Goal: Task Accomplishment & Management: Use online tool/utility

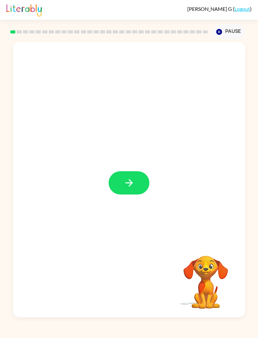
click at [226, 31] on button "Pause Pause" at bounding box center [229, 32] width 33 height 15
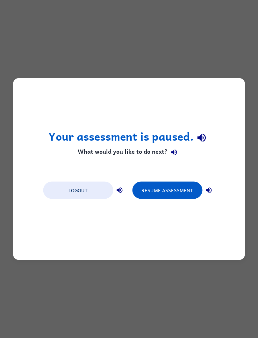
click at [183, 191] on button "Resume Assessment" at bounding box center [167, 190] width 70 height 17
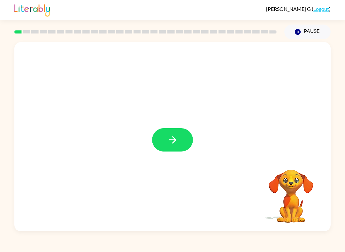
click at [181, 136] on button "button" at bounding box center [172, 139] width 41 height 23
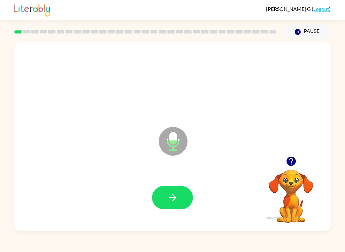
click at [173, 136] on icon "Microphone The Microphone is here when it is your turn to talk" at bounding box center [205, 149] width 96 height 48
click at [173, 157] on icon "Microphone The Microphone is here when it is your turn to talk" at bounding box center [205, 149] width 96 height 48
click at [161, 199] on button "button" at bounding box center [172, 197] width 41 height 23
click at [177, 150] on icon at bounding box center [173, 141] width 29 height 29
click at [258, 174] on video "Your browser must support playing .mp4 files to use Literably. Please try using…" at bounding box center [291, 192] width 64 height 64
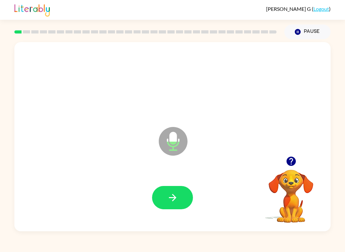
click at [167, 192] on icon "button" at bounding box center [172, 197] width 11 height 11
click at [172, 145] on icon at bounding box center [173, 141] width 29 height 29
click at [165, 203] on button "button" at bounding box center [172, 197] width 41 height 23
click at [165, 146] on icon at bounding box center [173, 141] width 29 height 29
click at [166, 203] on button "button" at bounding box center [172, 197] width 41 height 23
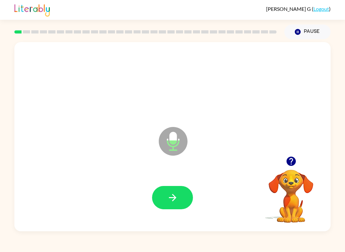
click at [160, 139] on icon at bounding box center [173, 141] width 29 height 29
click at [171, 194] on icon "button" at bounding box center [172, 197] width 11 height 11
click at [170, 137] on icon "Microphone The Microphone is here when it is your turn to talk" at bounding box center [205, 149] width 96 height 48
click at [165, 195] on button "button" at bounding box center [172, 197] width 41 height 23
click at [166, 134] on icon at bounding box center [173, 141] width 29 height 29
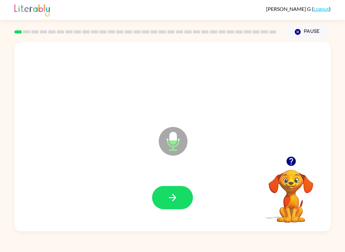
click at [169, 144] on icon at bounding box center [173, 141] width 29 height 29
click at [165, 202] on button "button" at bounding box center [172, 197] width 41 height 23
click at [171, 123] on icon at bounding box center [173, 127] width 16 height 48
click at [172, 144] on icon "Microphone The Microphone is here when it is your turn to talk" at bounding box center [205, 149] width 96 height 48
click at [159, 200] on button "button" at bounding box center [172, 197] width 41 height 23
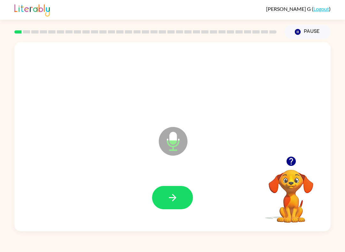
click at [175, 138] on icon "Microphone The Microphone is here when it is your turn to talk" at bounding box center [205, 149] width 96 height 48
click at [175, 198] on icon "button" at bounding box center [171, 197] width 7 height 7
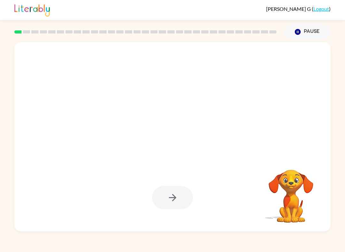
click at [168, 197] on div at bounding box center [172, 197] width 41 height 23
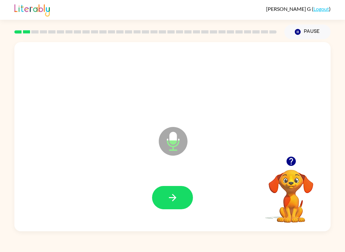
click at [164, 142] on icon at bounding box center [173, 141] width 29 height 29
click at [173, 188] on button "button" at bounding box center [172, 197] width 41 height 23
click at [180, 134] on icon at bounding box center [173, 141] width 29 height 29
click at [179, 134] on icon at bounding box center [173, 141] width 29 height 29
click at [171, 192] on icon "button" at bounding box center [172, 197] width 11 height 11
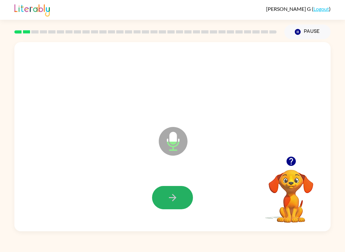
click at [183, 203] on button "button" at bounding box center [172, 197] width 41 height 23
click at [165, 137] on icon at bounding box center [173, 141] width 29 height 29
click at [160, 205] on button "button" at bounding box center [172, 197] width 41 height 23
click at [170, 135] on icon "Microphone The Microphone is here when it is your turn to talk" at bounding box center [205, 149] width 96 height 48
click at [160, 204] on button "button" at bounding box center [172, 197] width 41 height 23
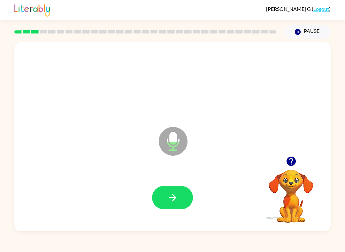
click at [167, 203] on icon "button" at bounding box center [172, 197] width 11 height 11
click at [173, 199] on icon "button" at bounding box center [172, 197] width 11 height 11
click at [170, 199] on icon "button" at bounding box center [172, 197] width 11 height 11
click at [181, 198] on button "button" at bounding box center [172, 197] width 41 height 23
click at [165, 194] on button "button" at bounding box center [172, 197] width 41 height 23
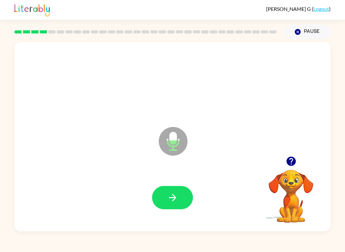
click at [164, 197] on button "button" at bounding box center [172, 197] width 41 height 23
click at [163, 201] on button "button" at bounding box center [172, 197] width 41 height 23
click at [185, 198] on button "button" at bounding box center [172, 197] width 41 height 23
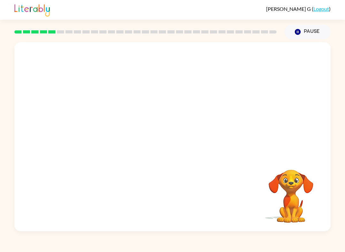
click at [258, 26] on button "Pause Pause" at bounding box center [307, 32] width 46 height 15
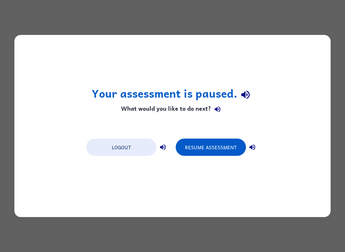
click at [227, 149] on button "Resume Assessment" at bounding box center [210, 147] width 70 height 17
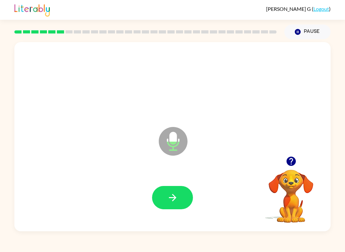
click at [176, 213] on div at bounding box center [172, 197] width 303 height 55
click at [161, 198] on button "button" at bounding box center [172, 197] width 41 height 23
click at [164, 194] on button "button" at bounding box center [172, 197] width 41 height 23
click at [177, 207] on button "button" at bounding box center [172, 197] width 41 height 23
click at [172, 204] on button "button" at bounding box center [172, 197] width 41 height 23
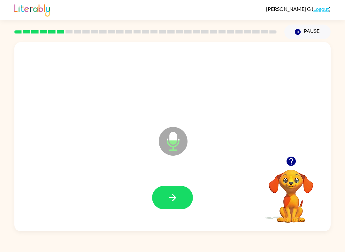
click at [166, 140] on icon at bounding box center [173, 141] width 29 height 29
click at [161, 141] on icon at bounding box center [173, 141] width 29 height 29
click at [171, 197] on icon "button" at bounding box center [172, 197] width 11 height 11
click at [164, 205] on button "button" at bounding box center [172, 197] width 41 height 23
click at [170, 199] on icon "button" at bounding box center [172, 197] width 11 height 11
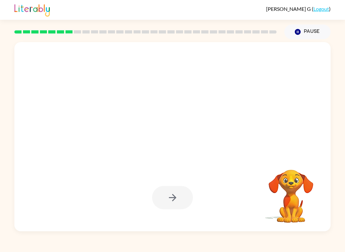
click at [170, 201] on div at bounding box center [172, 197] width 41 height 23
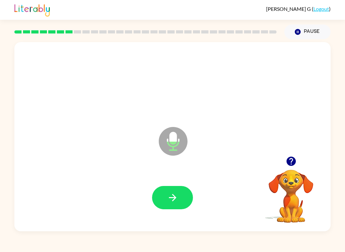
click at [175, 198] on icon "button" at bounding box center [171, 197] width 7 height 7
click at [170, 205] on button "button" at bounding box center [172, 197] width 41 height 23
click at [168, 205] on button "button" at bounding box center [172, 197] width 41 height 23
click at [171, 201] on icon "button" at bounding box center [172, 197] width 11 height 11
click at [170, 197] on icon "button" at bounding box center [172, 197] width 11 height 11
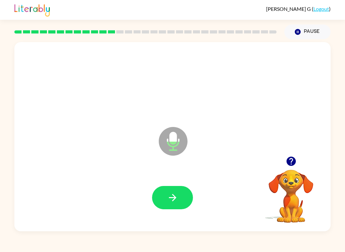
click at [168, 202] on icon "button" at bounding box center [172, 197] width 11 height 11
click at [175, 205] on button "button" at bounding box center [172, 197] width 41 height 23
click at [172, 194] on icon "button" at bounding box center [172, 197] width 11 height 11
click at [173, 202] on icon "button" at bounding box center [172, 197] width 11 height 11
click at [167, 194] on icon "button" at bounding box center [172, 197] width 11 height 11
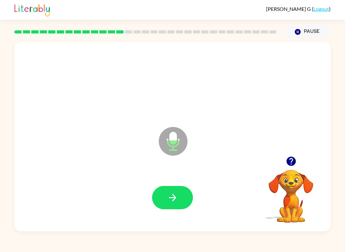
click at [175, 200] on icon "button" at bounding box center [172, 197] width 11 height 11
click at [167, 199] on icon "button" at bounding box center [172, 197] width 11 height 11
click at [169, 201] on icon "button" at bounding box center [172, 197] width 11 height 11
click at [171, 195] on icon "button" at bounding box center [172, 197] width 11 height 11
click at [167, 197] on icon "button" at bounding box center [172, 197] width 11 height 11
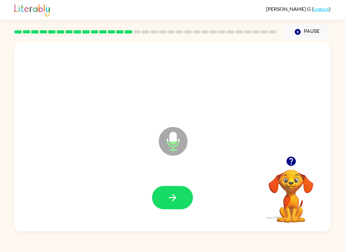
click at [177, 190] on button "button" at bounding box center [172, 197] width 41 height 23
click at [171, 201] on icon "button" at bounding box center [172, 197] width 11 height 11
click at [170, 194] on icon "button" at bounding box center [172, 197] width 11 height 11
click at [184, 193] on button "button" at bounding box center [172, 197] width 41 height 23
click at [179, 205] on button "button" at bounding box center [172, 197] width 41 height 23
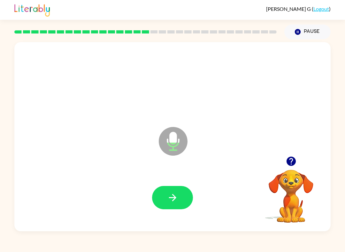
click at [177, 202] on icon "button" at bounding box center [172, 197] width 11 height 11
click at [174, 197] on icon "button" at bounding box center [172, 197] width 11 height 11
click at [169, 188] on button "button" at bounding box center [172, 197] width 41 height 23
click at [175, 199] on icon "button" at bounding box center [172, 197] width 11 height 11
click at [177, 203] on icon "button" at bounding box center [172, 197] width 11 height 11
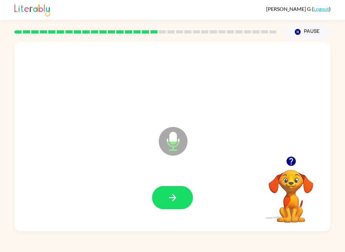
click at [175, 200] on icon "button" at bounding box center [172, 197] width 11 height 11
click at [176, 194] on icon "button" at bounding box center [172, 197] width 11 height 11
click at [180, 187] on button "button" at bounding box center [172, 197] width 41 height 23
click at [175, 209] on button "button" at bounding box center [172, 197] width 41 height 23
click at [169, 199] on icon "button" at bounding box center [172, 197] width 11 height 11
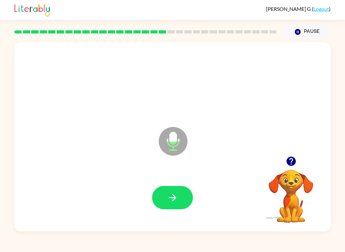
click at [174, 191] on button "button" at bounding box center [172, 197] width 41 height 23
click at [159, 208] on button "button" at bounding box center [172, 197] width 41 height 23
click at [165, 187] on button "button" at bounding box center [172, 197] width 41 height 23
click at [161, 195] on button "button" at bounding box center [172, 197] width 41 height 23
click at [166, 198] on button "button" at bounding box center [172, 197] width 41 height 23
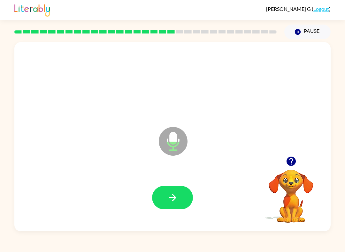
click at [164, 207] on button "button" at bounding box center [172, 197] width 41 height 23
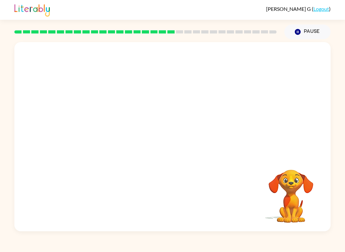
click at [258, 202] on video "Your browser must support playing .mp4 files to use Literably. Please try using…" at bounding box center [291, 192] width 64 height 64
click at [258, 211] on video "Your browser must support playing .mp4 files to use Literably. Please try using…" at bounding box center [291, 192] width 64 height 64
click at [258, 187] on video "Your browser must support playing .mp4 files to use Literably. Please try using…" at bounding box center [291, 192] width 64 height 64
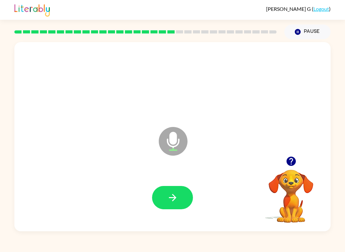
click at [167, 197] on icon "button" at bounding box center [172, 197] width 11 height 11
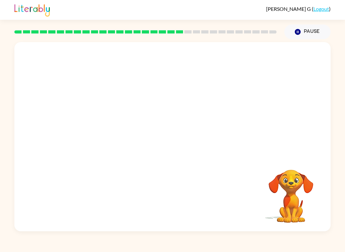
click at [176, 195] on div at bounding box center [172, 197] width 303 height 55
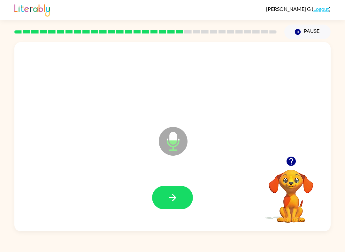
click at [186, 197] on button "button" at bounding box center [172, 197] width 41 height 23
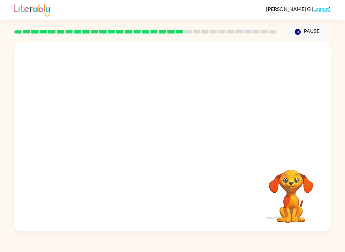
click at [258, 218] on video "Your browser must support playing .mp4 files to use Literably. Please try using…" at bounding box center [291, 192] width 64 height 64
click at [258, 191] on video "Your browser must support playing .mp4 files to use Literably. Please try using…" at bounding box center [291, 192] width 64 height 64
click at [258, 35] on button "Pause Pause" at bounding box center [307, 32] width 46 height 15
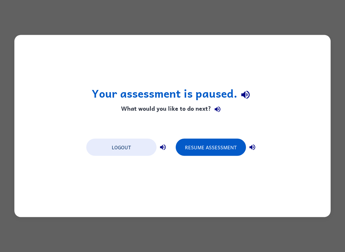
click at [198, 143] on button "Resume Assessment" at bounding box center [210, 147] width 70 height 17
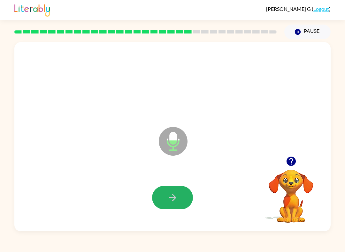
click at [165, 199] on button "button" at bounding box center [172, 197] width 41 height 23
click at [164, 203] on button "button" at bounding box center [172, 197] width 41 height 23
click at [182, 187] on button "button" at bounding box center [172, 197] width 41 height 23
click at [173, 196] on icon "button" at bounding box center [171, 197] width 7 height 7
click at [177, 199] on icon "button" at bounding box center [172, 197] width 11 height 11
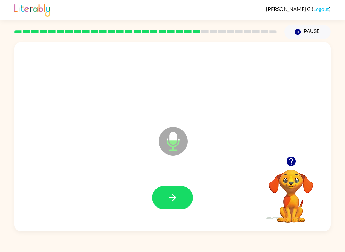
click at [163, 195] on button "button" at bounding box center [172, 197] width 41 height 23
click at [165, 200] on button "button" at bounding box center [172, 197] width 41 height 23
click at [258, 28] on button "Pause Pause" at bounding box center [307, 32] width 46 height 15
